Goal: Task Accomplishment & Management: Complete application form

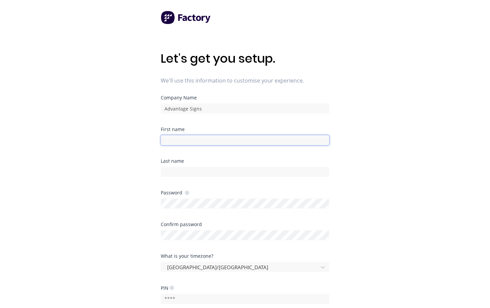
click at [213, 142] on input at bounding box center [245, 140] width 168 height 10
type input "[PERSON_NAME]"
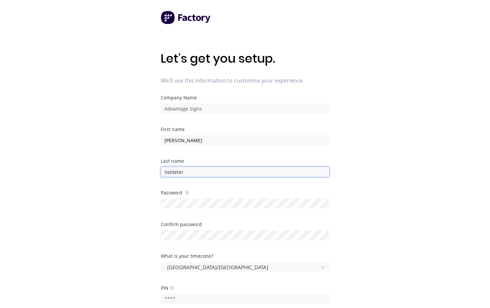
type input "Valdeter"
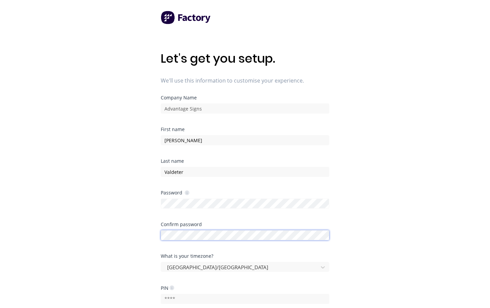
click at [184, 232] on div "Confirm password" at bounding box center [245, 231] width 168 height 18
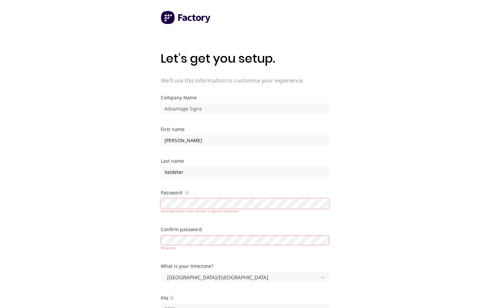
click at [120, 198] on div "Let's get you setup. We'll use this information to customise your experience. C…" at bounding box center [245, 167] width 490 height 335
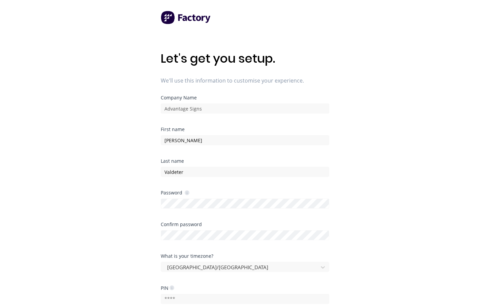
click at [376, 233] on div "Let's get you setup. We'll use this information to customise your experience. C…" at bounding box center [245, 167] width 490 height 335
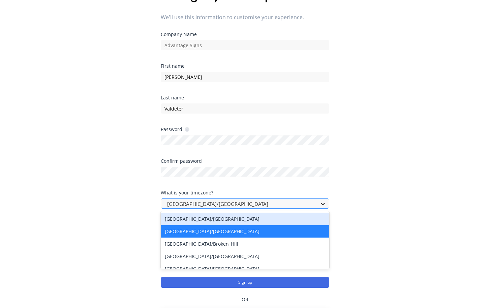
click at [318, 204] on div at bounding box center [323, 203] width 12 height 11
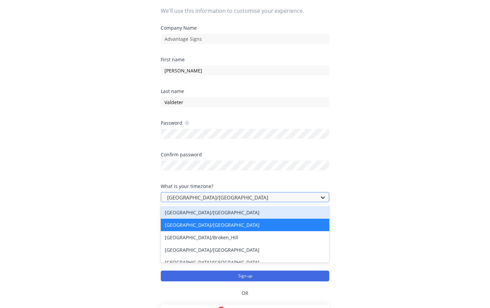
scroll to position [70, 0]
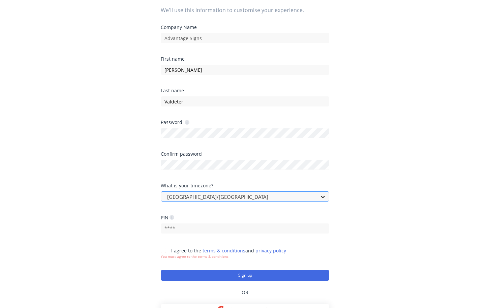
click at [320, 201] on div at bounding box center [323, 196] width 12 height 11
click at [324, 200] on icon at bounding box center [322, 196] width 7 height 7
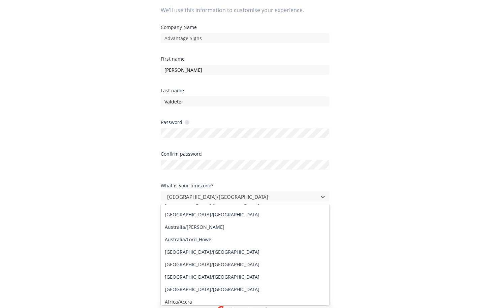
scroll to position [0, 0]
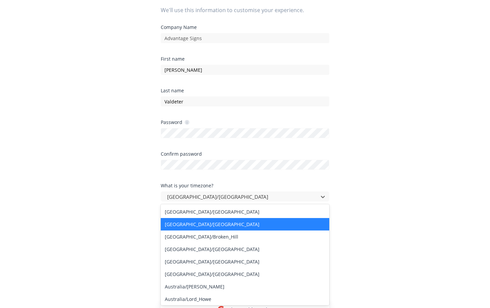
click at [239, 226] on div "[GEOGRAPHIC_DATA]/[GEOGRAPHIC_DATA]" at bounding box center [245, 224] width 168 height 12
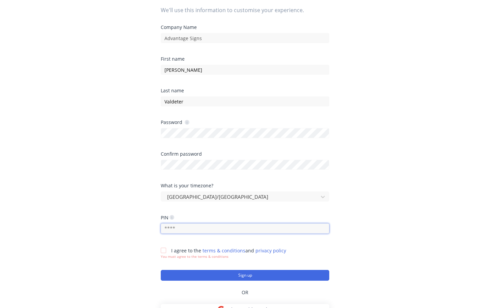
click at [213, 232] on input "text" at bounding box center [245, 228] width 168 height 10
type input "0"
click at [165, 252] on div at bounding box center [163, 250] width 13 height 13
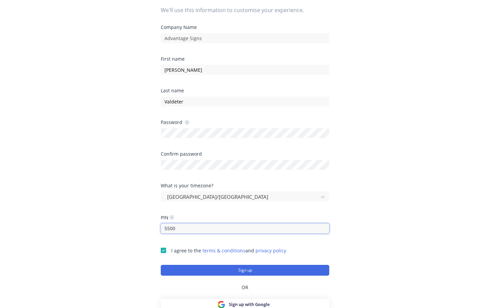
drag, startPoint x: 181, startPoint y: 230, endPoint x: 155, endPoint y: 229, distance: 25.9
click at [155, 229] on div "Let's get you setup. We'll use this information to customise your experience. C…" at bounding box center [245, 97] width 490 height 335
type input "7"
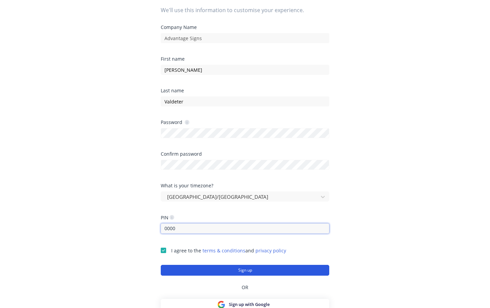
type input "0000"
click at [261, 269] on button "Sign up" at bounding box center [245, 270] width 168 height 11
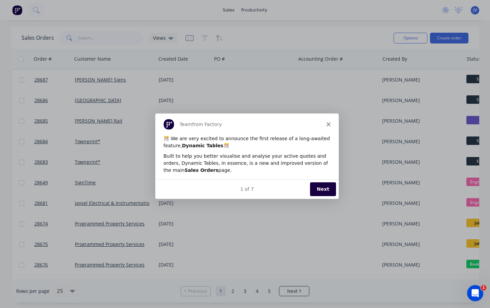
click at [320, 184] on button "Next" at bounding box center [323, 189] width 26 height 14
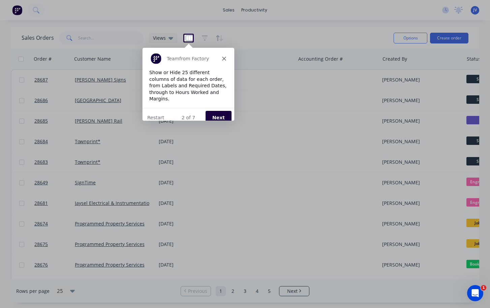
click at [220, 111] on button "Next" at bounding box center [218, 117] width 26 height 14
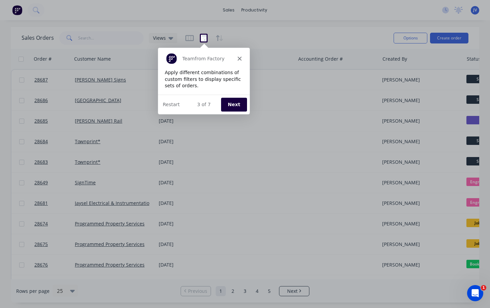
click at [232, 106] on button "Next" at bounding box center [233, 104] width 26 height 14
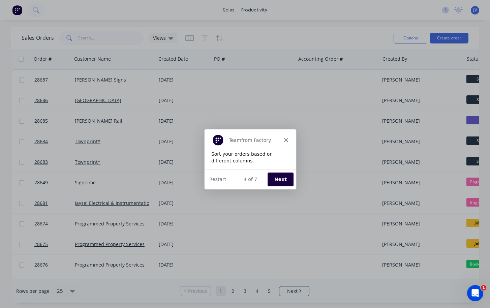
click at [286, 179] on button "Next" at bounding box center [280, 179] width 26 height 14
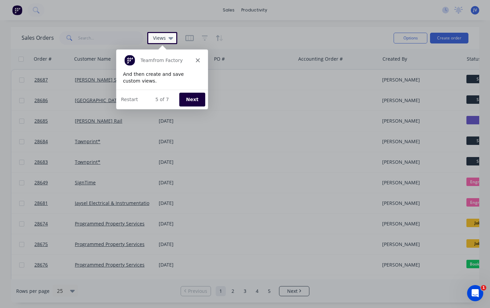
click at [199, 97] on button "Next" at bounding box center [192, 99] width 26 height 14
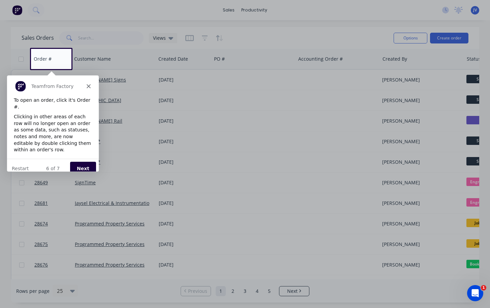
click at [88, 161] on button "Next" at bounding box center [83, 168] width 26 height 14
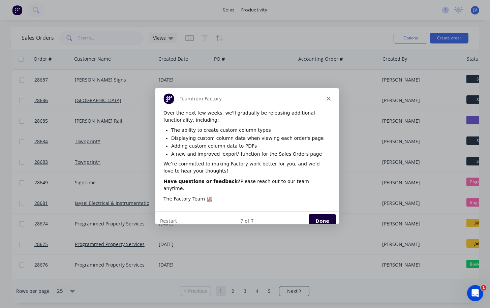
click at [322, 215] on button "Done" at bounding box center [321, 221] width 27 height 14
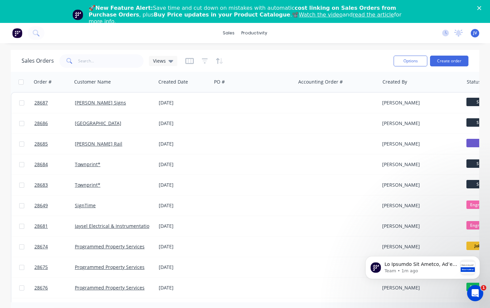
click at [480, 8] on icon "Close" at bounding box center [479, 8] width 4 height 4
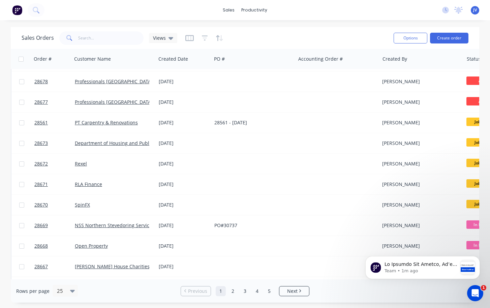
scroll to position [307, 0]
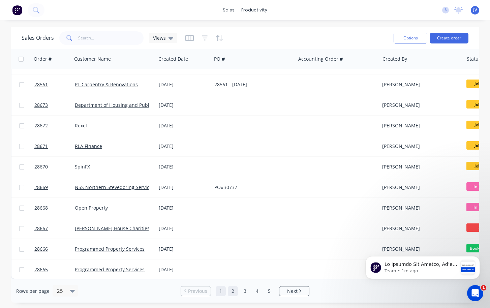
click at [234, 290] on link "2" at bounding box center [233, 291] width 10 height 10
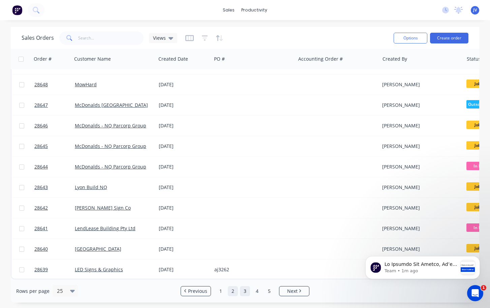
click at [245, 291] on link "3" at bounding box center [245, 291] width 10 height 10
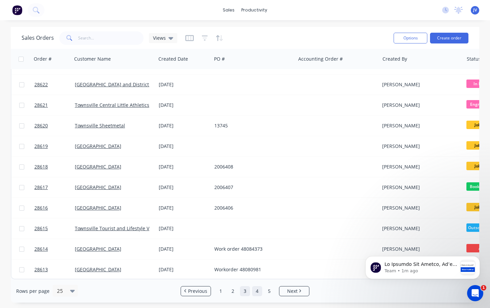
click at [256, 294] on link "4" at bounding box center [257, 291] width 10 height 10
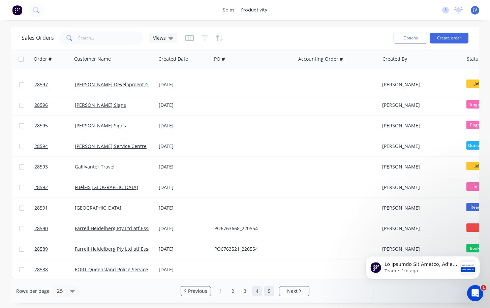
click at [268, 292] on link "5" at bounding box center [269, 291] width 10 height 10
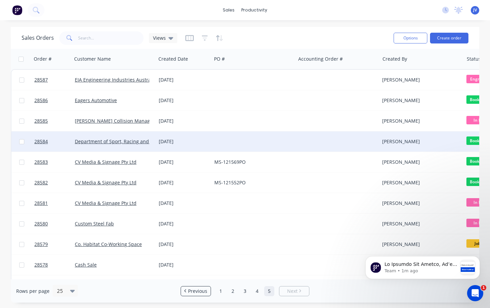
scroll to position [286, 0]
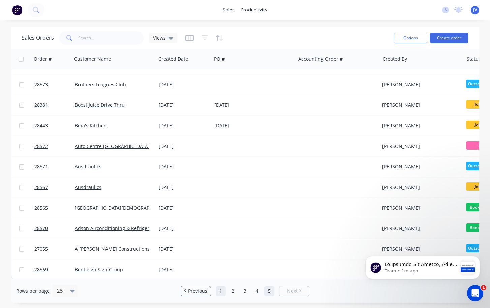
click at [220, 290] on link "1" at bounding box center [221, 291] width 10 height 10
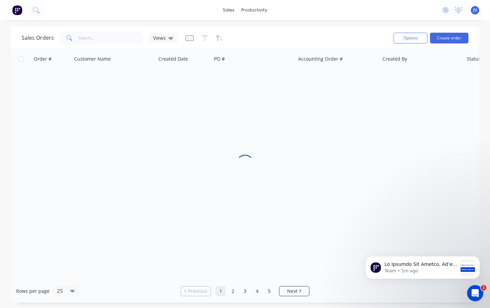
scroll to position [0, 0]
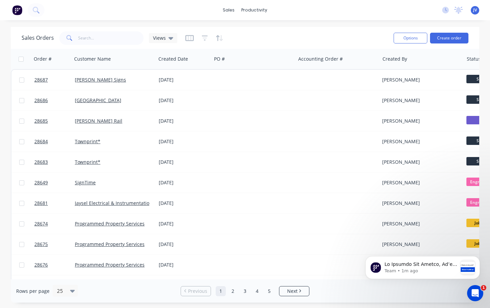
click at [221, 292] on link "1" at bounding box center [221, 291] width 10 height 10
